Goal: Find specific page/section: Find specific page/section

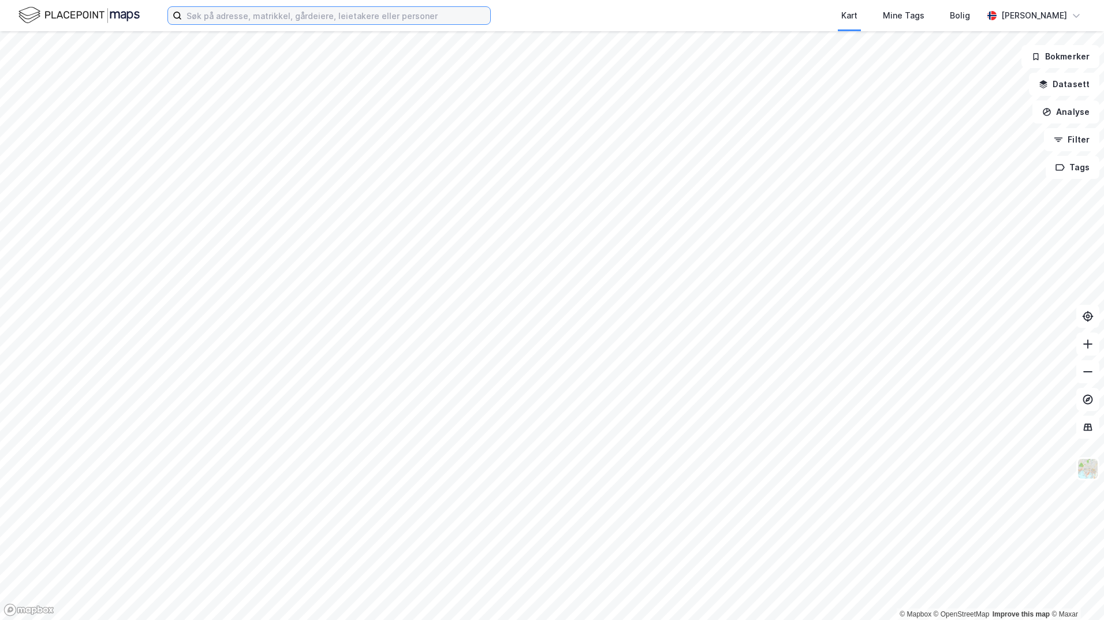
click at [205, 17] on input at bounding box center [336, 15] width 308 height 17
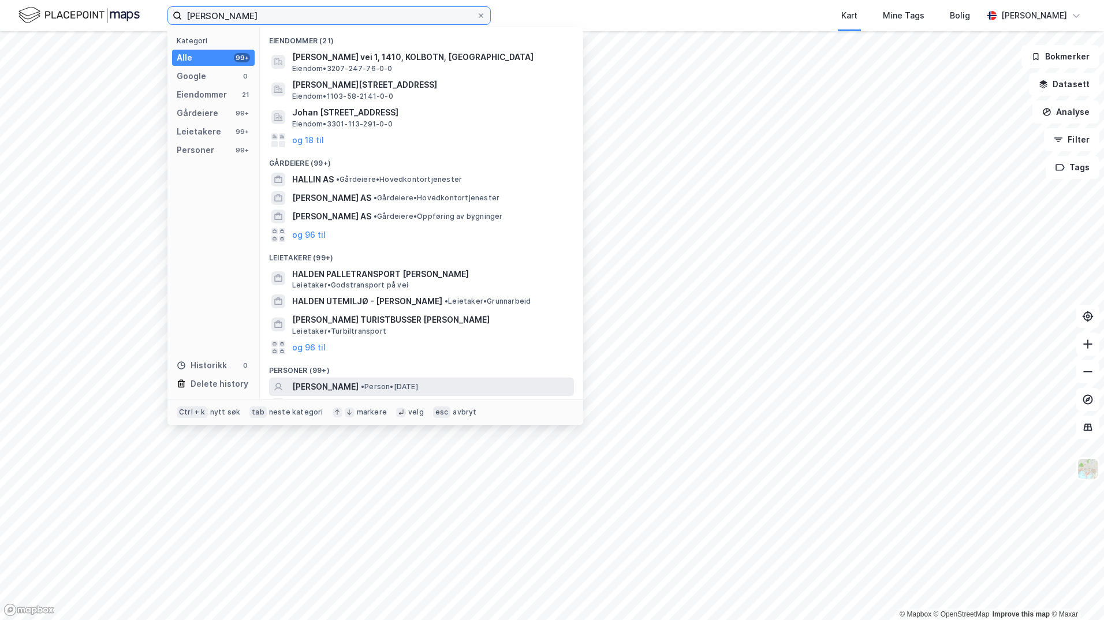
type input "[PERSON_NAME]"
click at [363, 385] on span "•" at bounding box center [362, 386] width 3 height 9
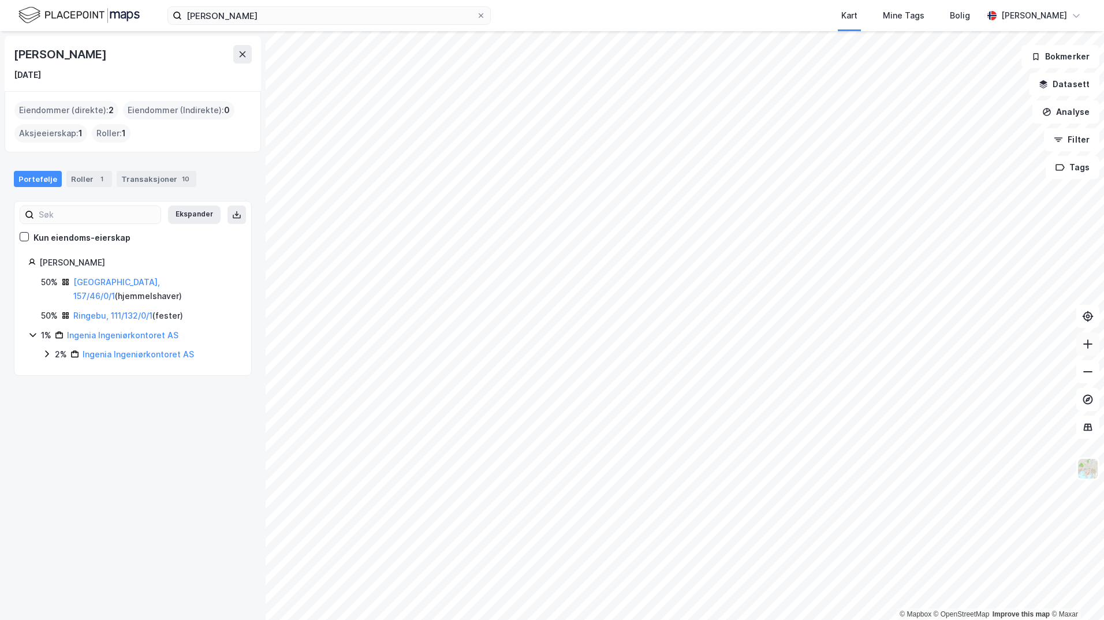
click at [1085, 343] on icon at bounding box center [1088, 344] width 12 height 12
click at [1089, 344] on icon at bounding box center [1088, 344] width 9 height 1
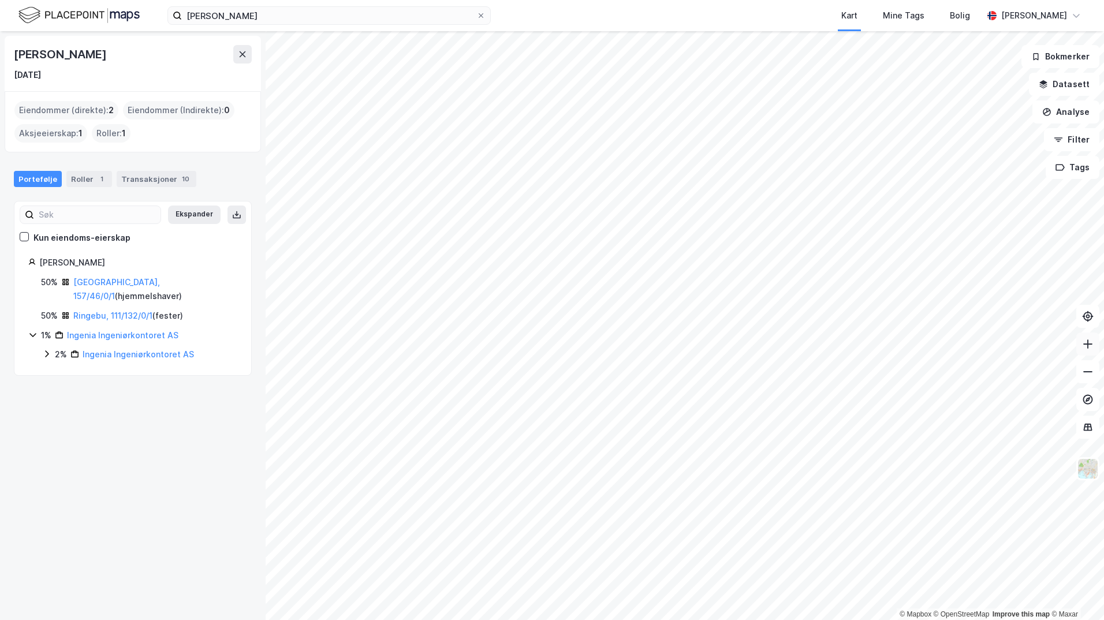
click at [1089, 344] on icon at bounding box center [1088, 344] width 9 height 1
click at [1095, 345] on button at bounding box center [1088, 344] width 23 height 23
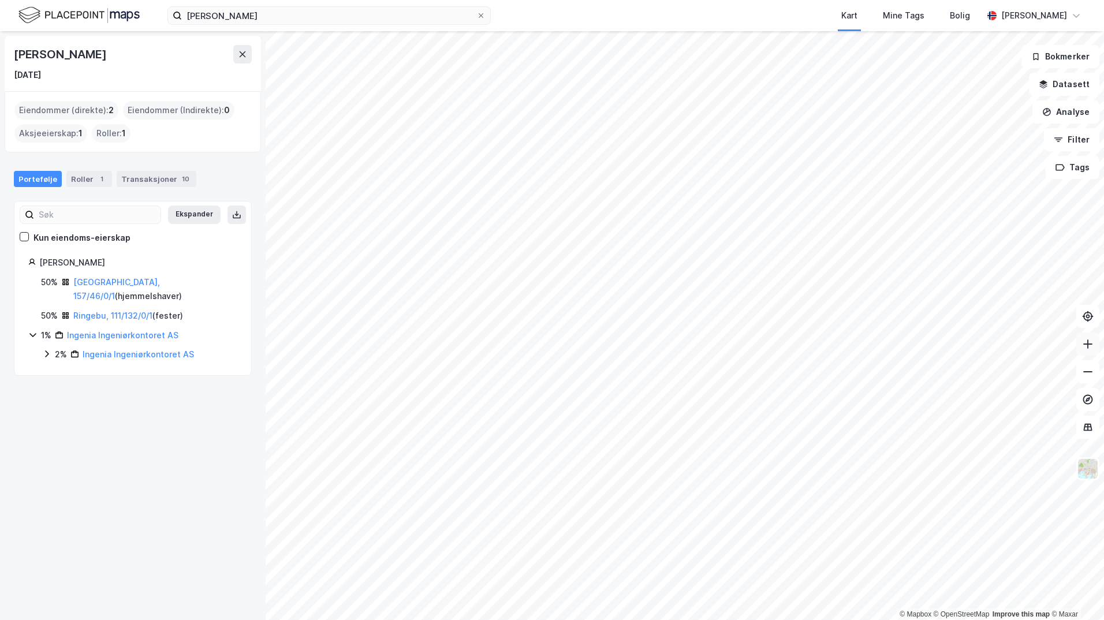
click at [1095, 345] on button at bounding box center [1088, 344] width 23 height 23
click at [1086, 350] on button at bounding box center [1088, 344] width 23 height 23
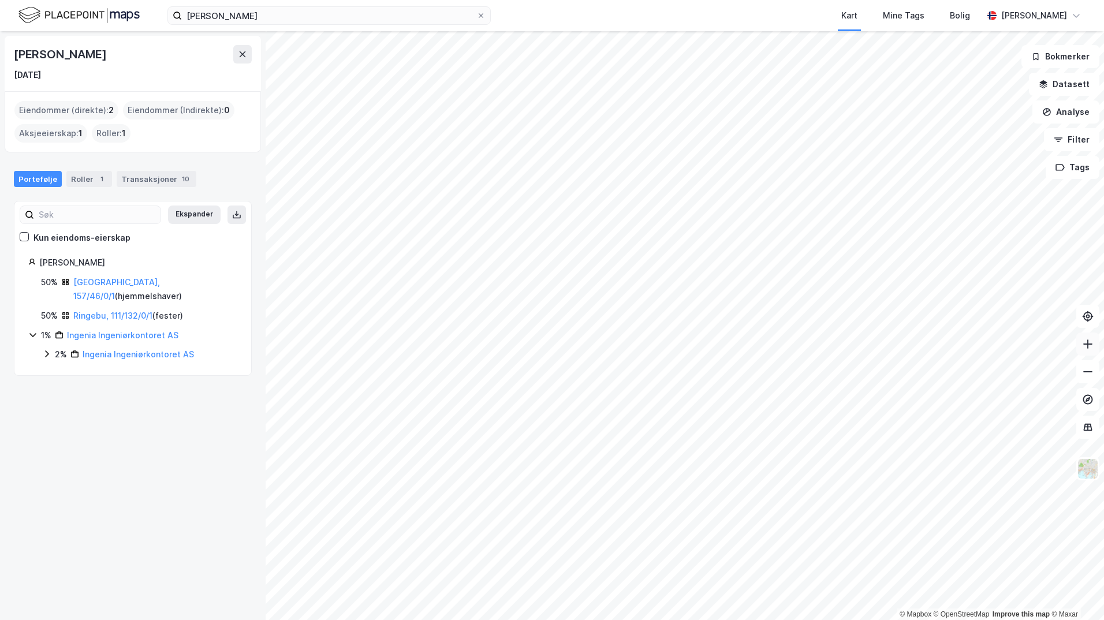
click at [1086, 350] on button at bounding box center [1088, 344] width 23 height 23
